Goal: Communication & Community: Participate in discussion

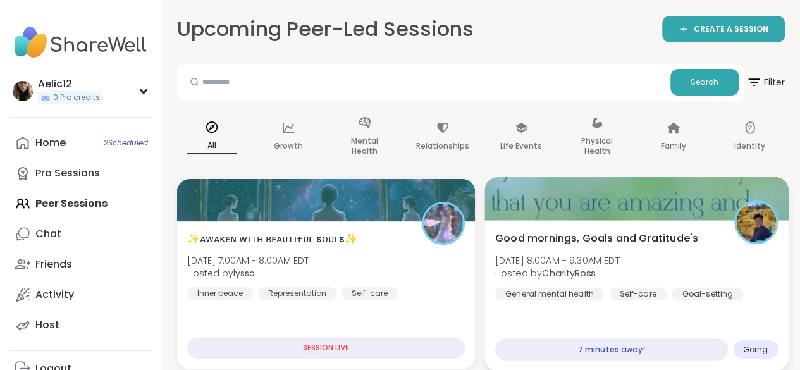
click at [567, 321] on div "Good mornings, Goals and Gratitude's [DATE] 8:00AM - 9:30AM EDT Hosted by Chari…" at bounding box center [635, 295] width 303 height 150
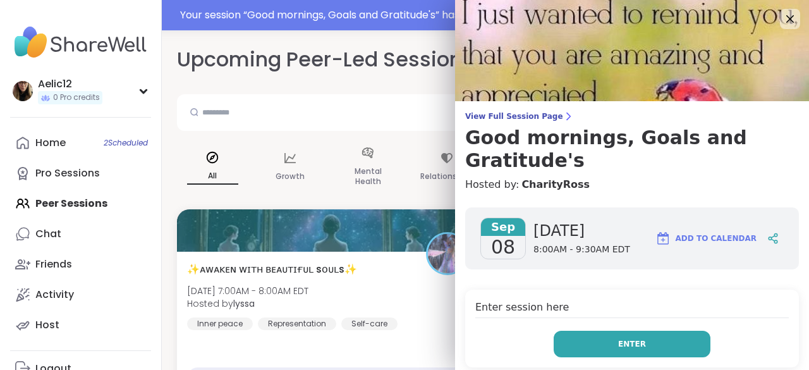
click at [579, 340] on button "Enter" at bounding box center [632, 344] width 157 height 27
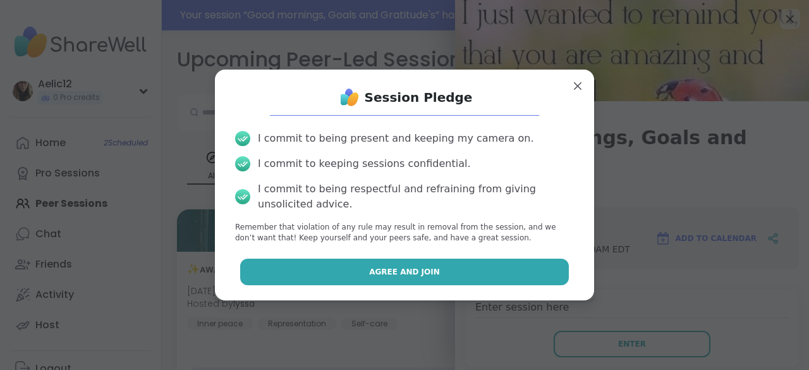
click at [537, 273] on button "Agree and Join" at bounding box center [404, 272] width 329 height 27
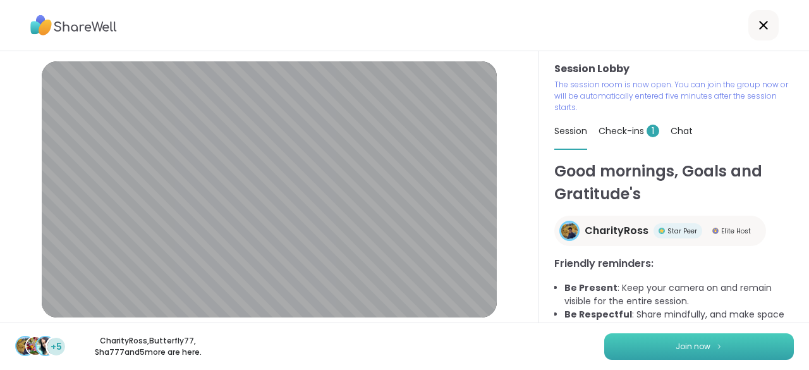
click at [628, 346] on button "Join now" at bounding box center [699, 346] width 190 height 27
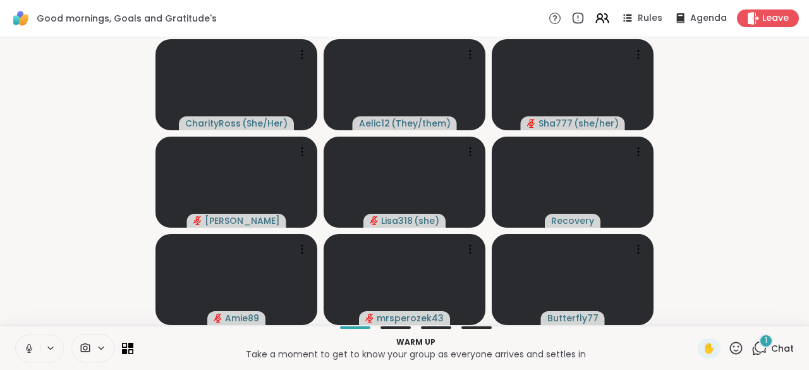
click at [29, 346] on icon at bounding box center [28, 348] width 11 height 11
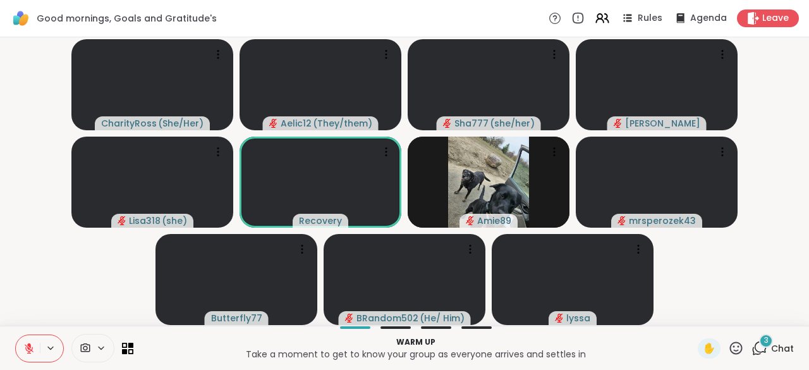
click at [762, 352] on div "3 Chat" at bounding box center [773, 348] width 42 height 20
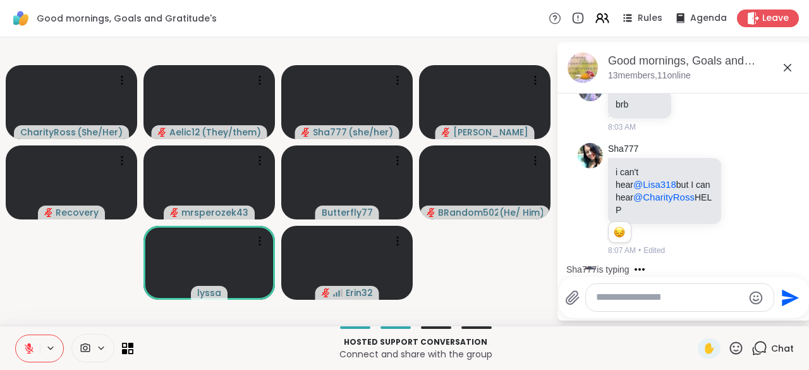
scroll to position [1114, 0]
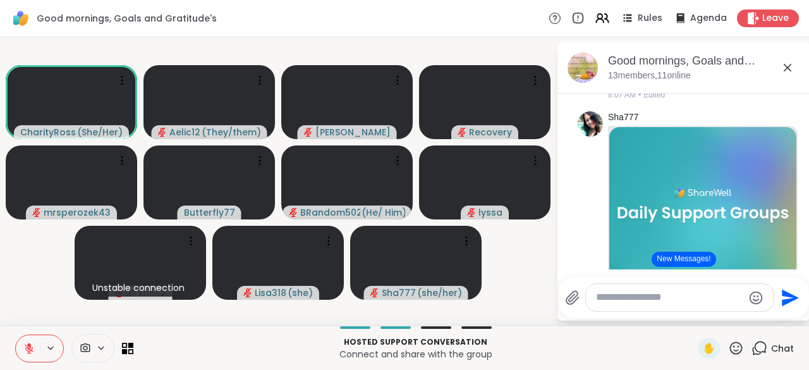
click at [34, 353] on icon at bounding box center [28, 348] width 11 height 11
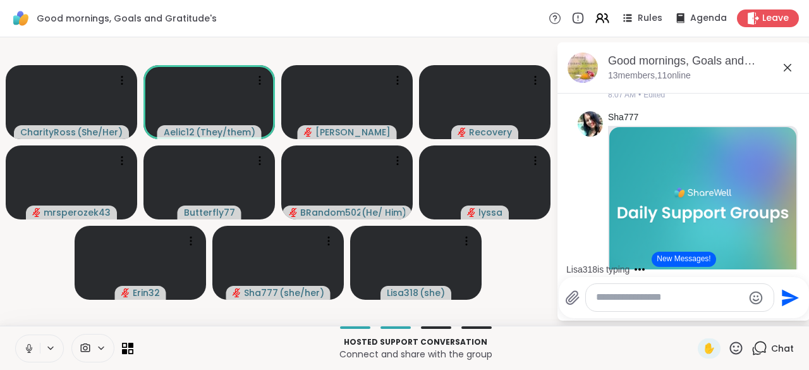
click at [34, 353] on icon at bounding box center [28, 348] width 11 height 11
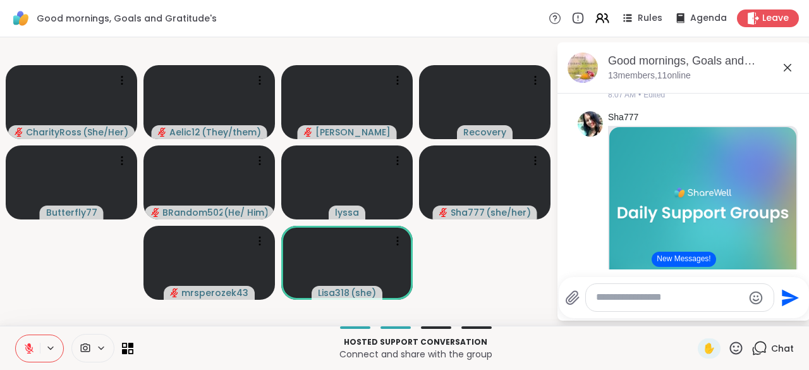
click at [34, 353] on icon at bounding box center [28, 348] width 11 height 11
click at [27, 348] on icon at bounding box center [28, 348] width 11 height 11
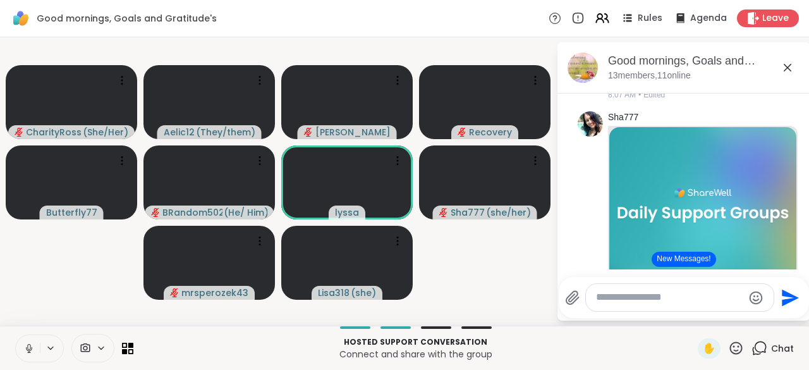
click at [27, 348] on icon at bounding box center [29, 348] width 6 height 4
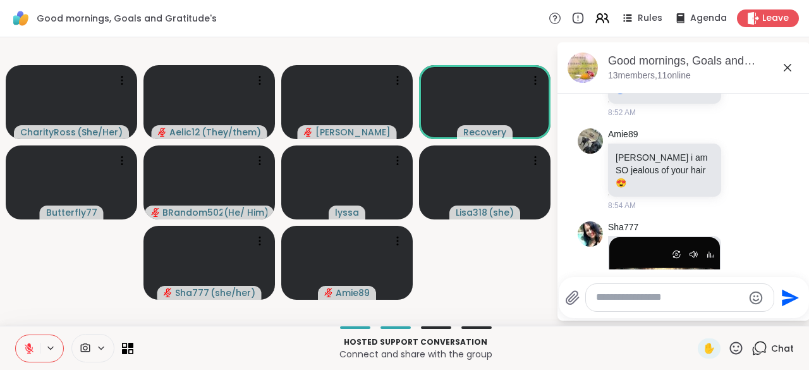
scroll to position [3335, 0]
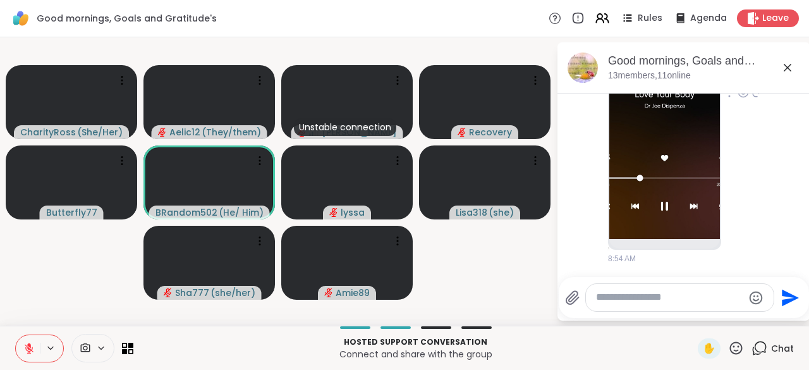
click at [643, 185] on img at bounding box center [664, 88] width 111 height 301
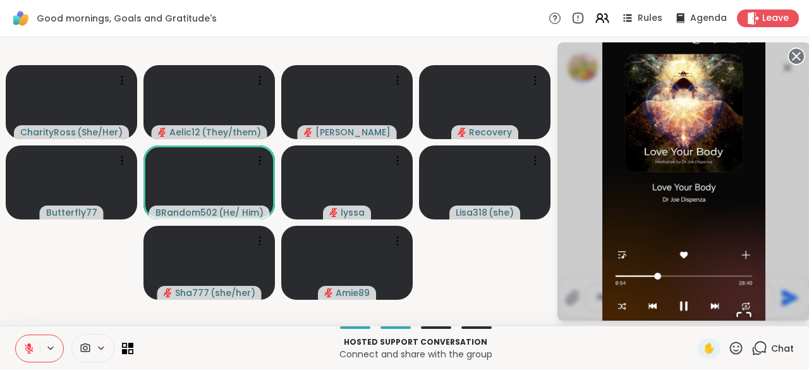
click at [792, 57] on circle at bounding box center [796, 56] width 15 height 15
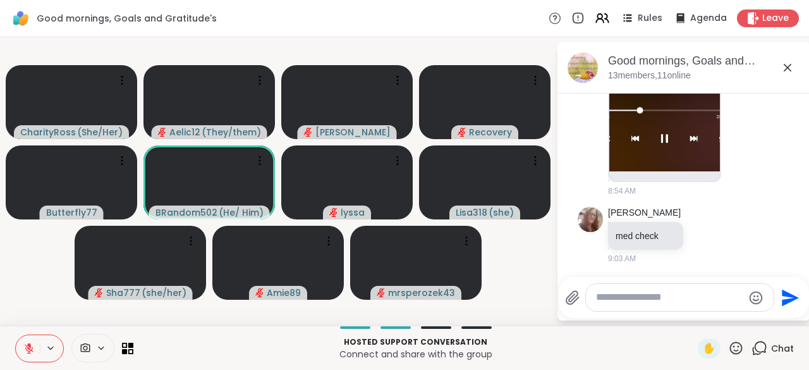
scroll to position [3420, 0]
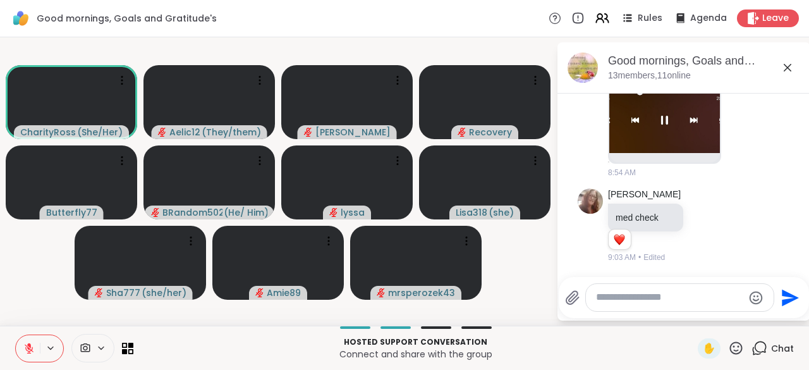
click at [27, 353] on icon at bounding box center [29, 348] width 9 height 9
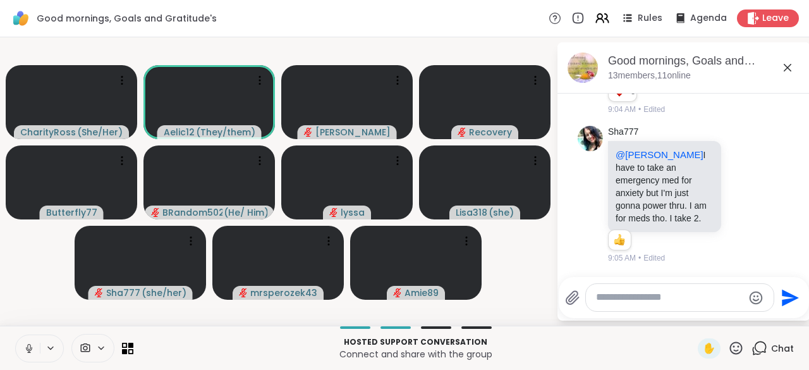
scroll to position [3587, 0]
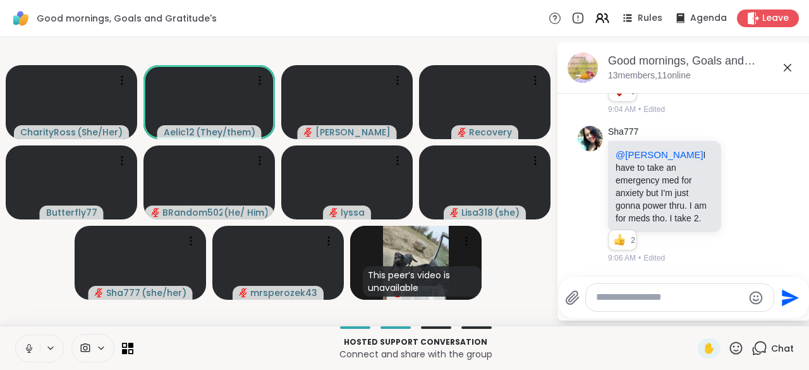
click at [27, 353] on icon at bounding box center [28, 348] width 11 height 11
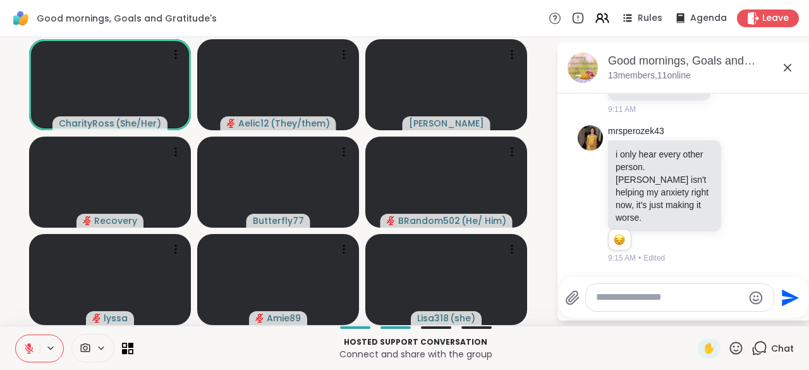
scroll to position [3970, 0]
click at [27, 353] on icon at bounding box center [29, 348] width 9 height 9
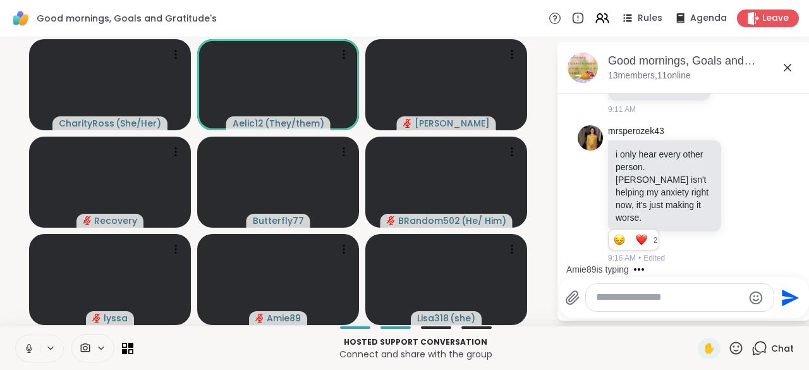
click at [26, 347] on icon at bounding box center [29, 348] width 6 height 4
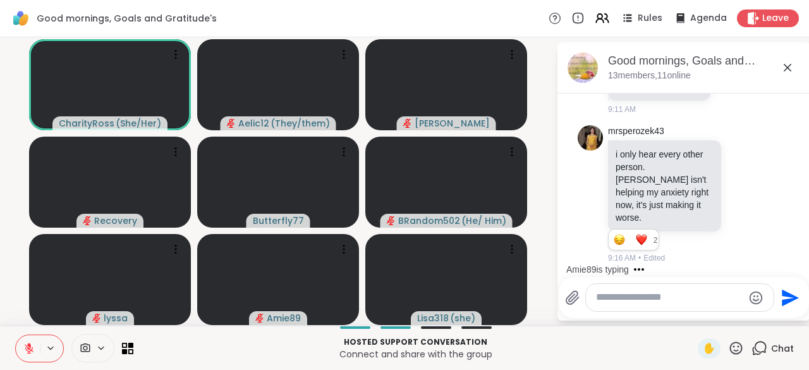
click at [605, 294] on textarea "Type your message" at bounding box center [669, 297] width 147 height 13
type textarea "**********"
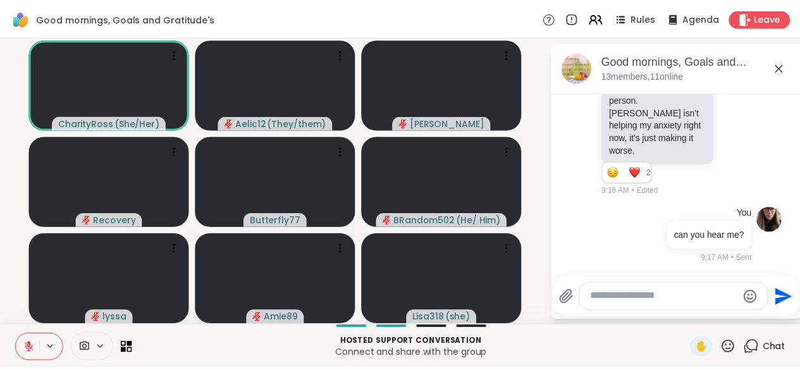
scroll to position [4354, 0]
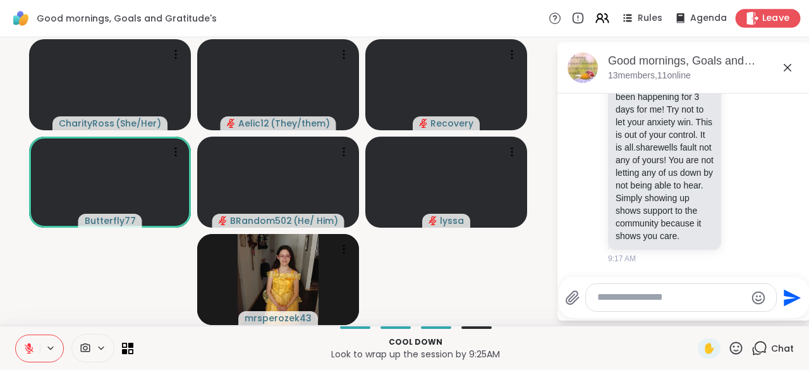
click at [746, 21] on icon at bounding box center [752, 17] width 13 height 13
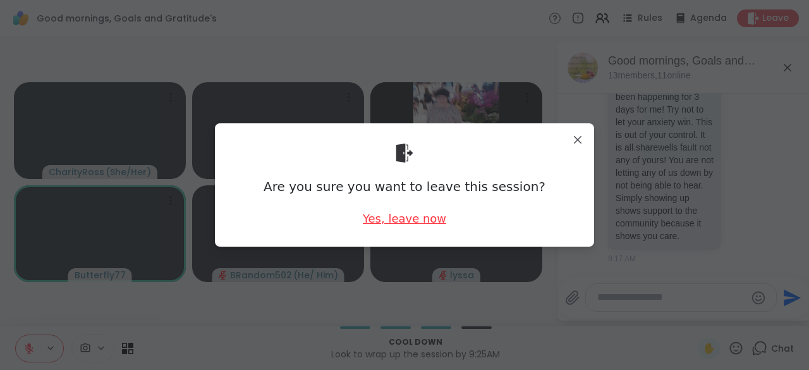
click at [429, 224] on div "Yes, leave now" at bounding box center [404, 219] width 83 height 16
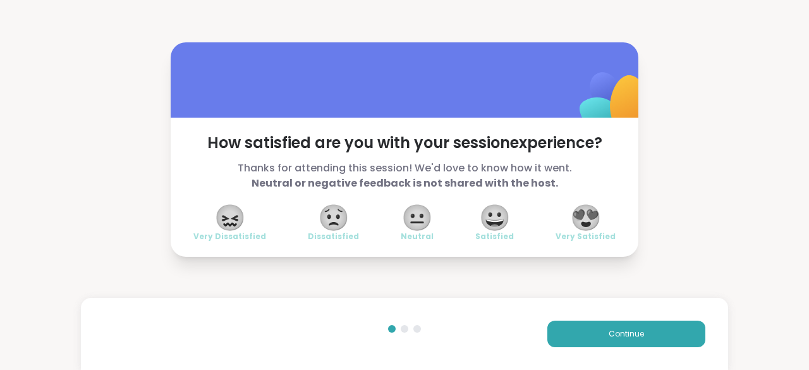
click at [584, 218] on span "😍" at bounding box center [586, 217] width 32 height 23
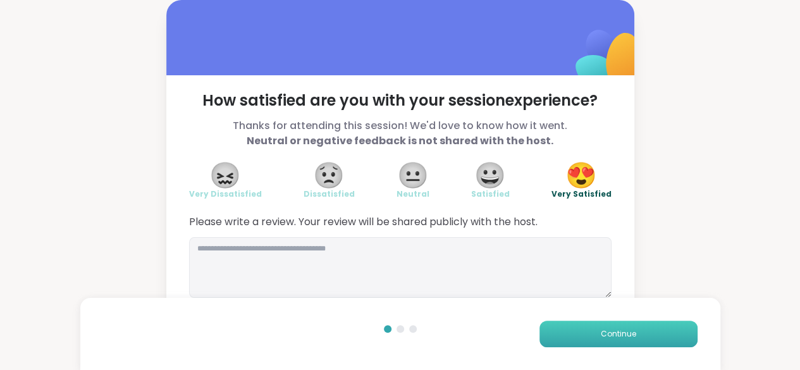
click at [588, 331] on button "Continue" at bounding box center [618, 334] width 158 height 27
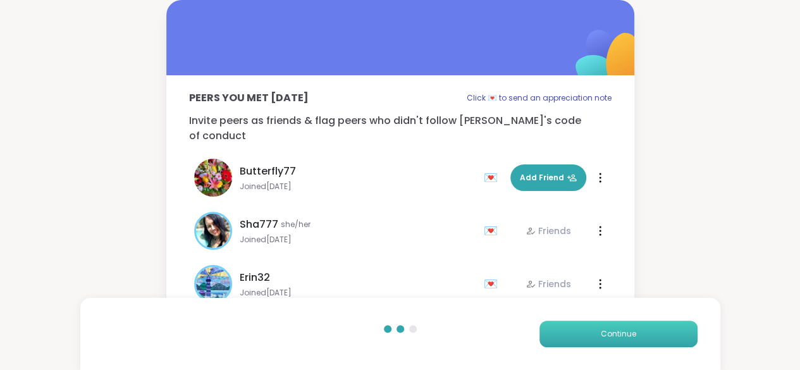
click at [588, 331] on button "Continue" at bounding box center [618, 334] width 158 height 27
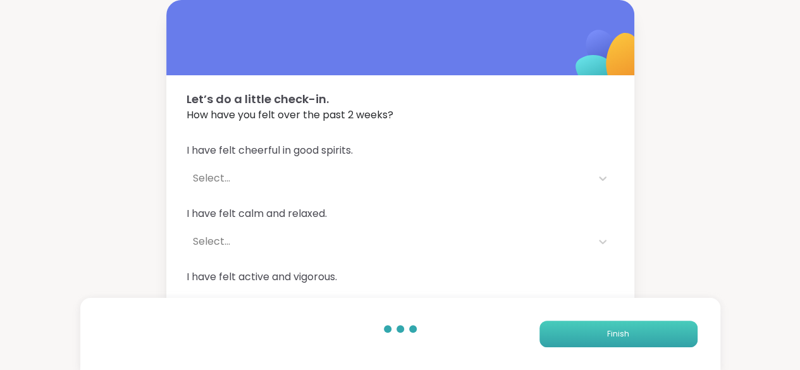
click at [588, 331] on button "Finish" at bounding box center [618, 334] width 158 height 27
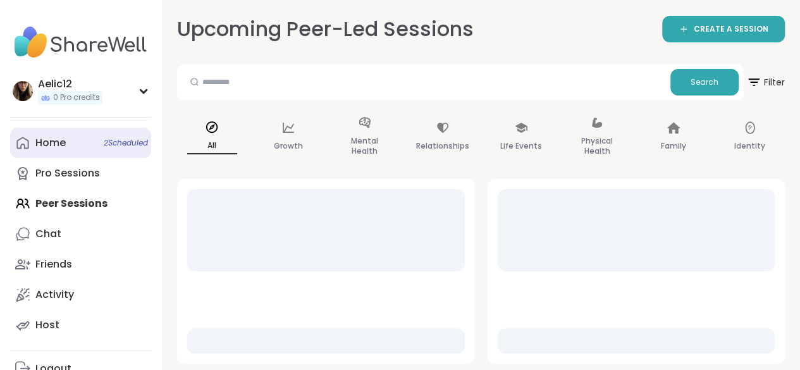
click at [142, 147] on span "2 Scheduled" at bounding box center [126, 143] width 44 height 10
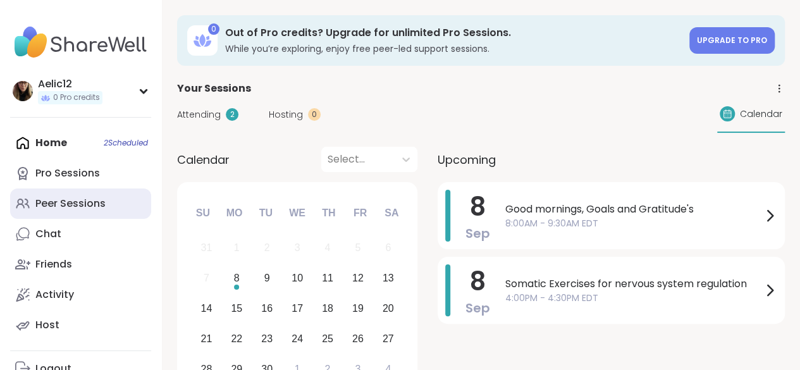
click at [92, 211] on div "Peer Sessions" at bounding box center [70, 204] width 70 height 14
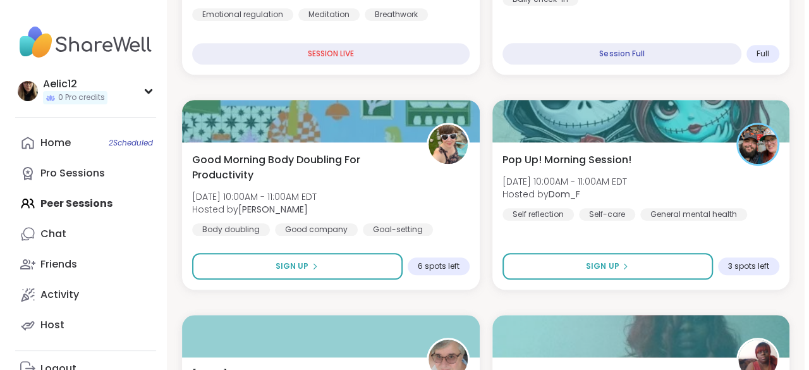
scroll to position [544, 0]
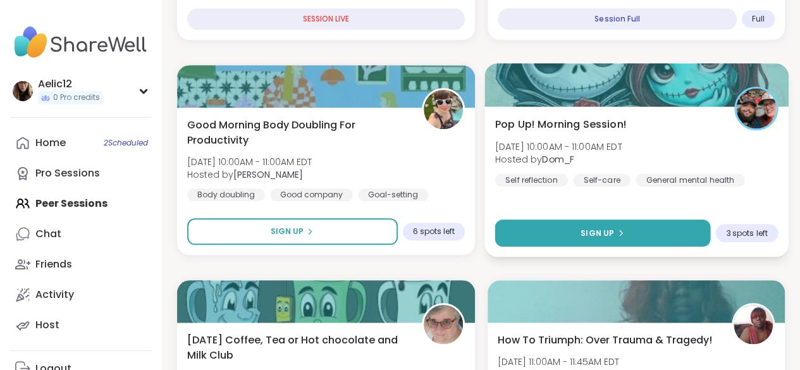
click at [644, 223] on button "Sign Up" at bounding box center [601, 232] width 215 height 27
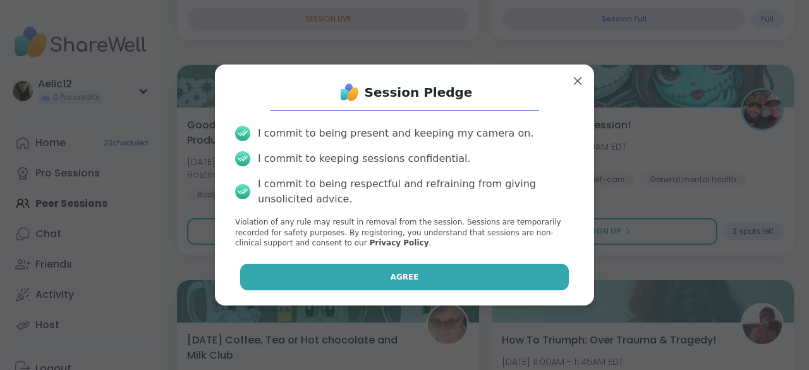
click at [523, 278] on button "Agree" at bounding box center [404, 277] width 329 height 27
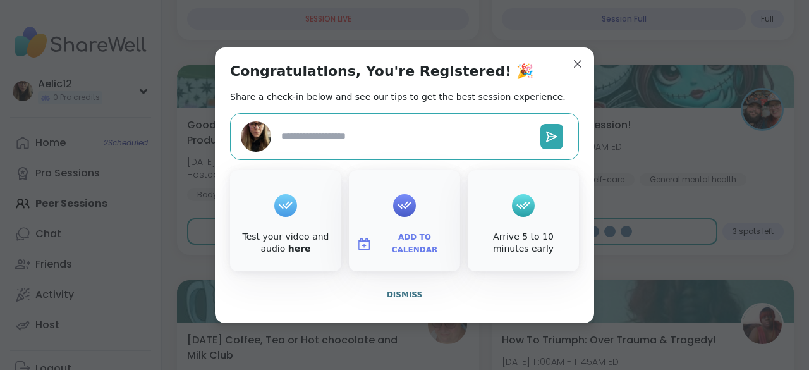
type textarea "*"
click at [394, 293] on span "Dismiss" at bounding box center [404, 294] width 35 height 9
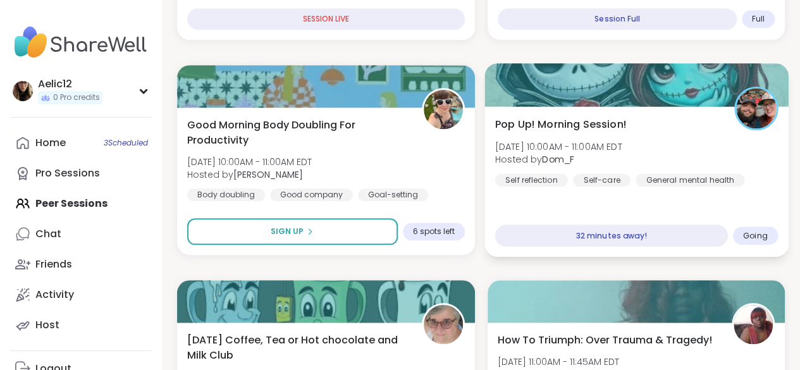
click at [690, 203] on div "Pop Up! Morning Session! [DATE] 10:00AM - 11:00AM EDT Hosted by Dom_F Self refl…" at bounding box center [635, 181] width 303 height 150
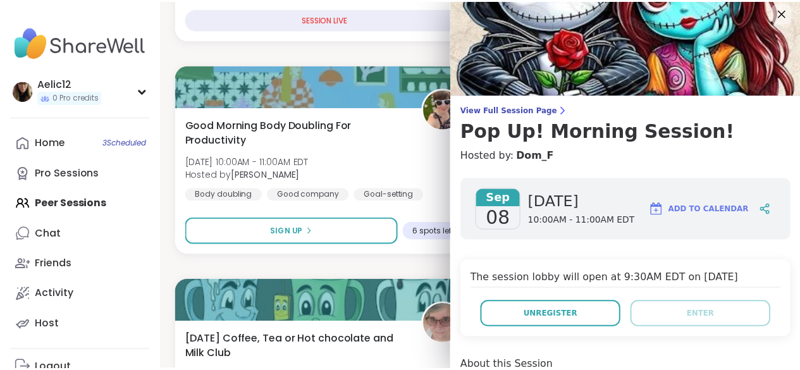
scroll to position [0, 0]
